Goal: Information Seeking & Learning: Learn about a topic

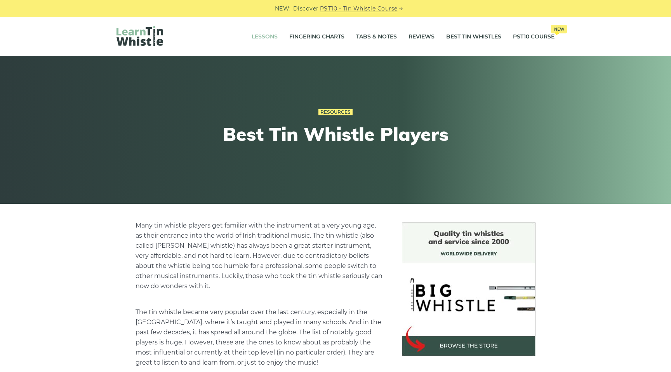
click at [272, 36] on link "Lessons" at bounding box center [265, 36] width 26 height 19
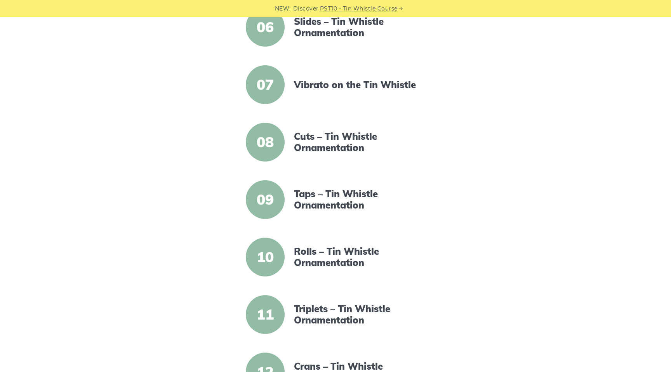
scroll to position [503, 0]
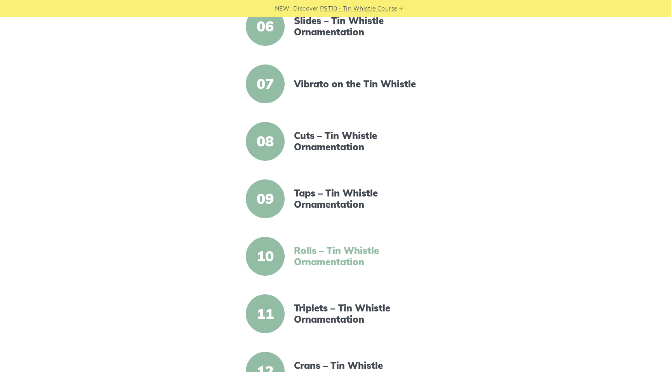
click at [305, 249] on link "Rolls – Tin Whistle Ornamentation" at bounding box center [361, 256] width 134 height 23
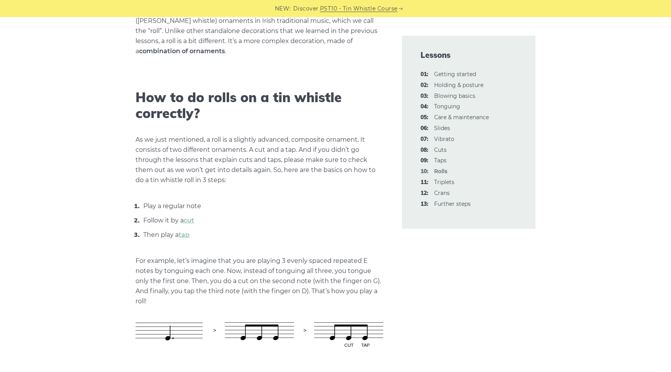
scroll to position [213, 0]
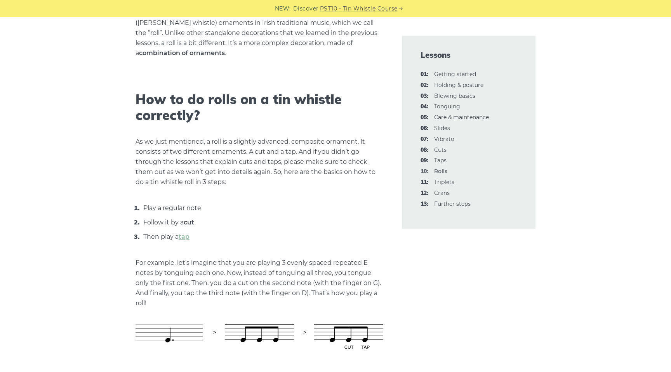
click at [190, 223] on link "cut" at bounding box center [189, 222] width 10 height 7
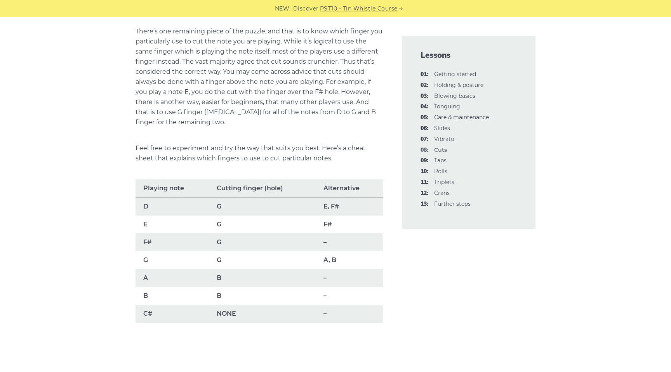
scroll to position [452, 0]
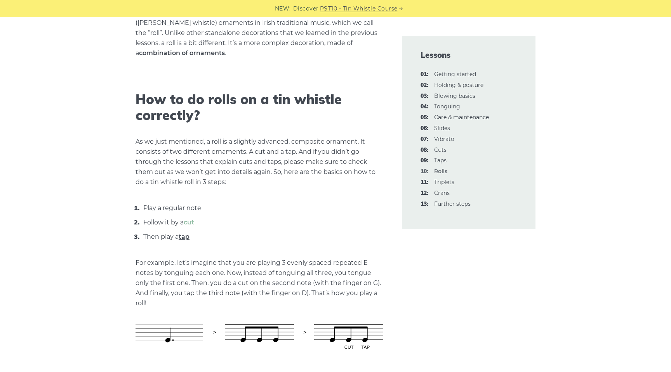
click at [187, 238] on link "tap" at bounding box center [184, 236] width 11 height 7
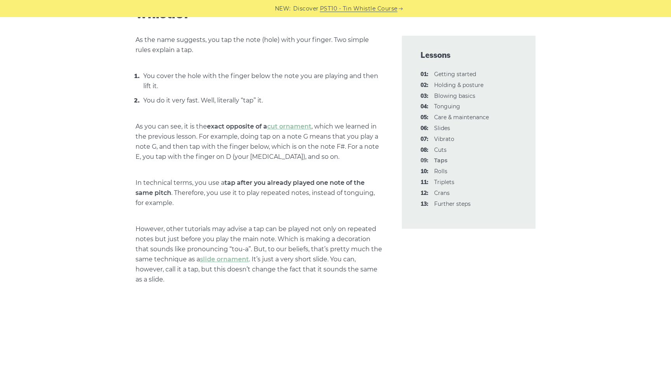
scroll to position [314, 0]
